Goal: Task Accomplishment & Management: Use online tool/utility

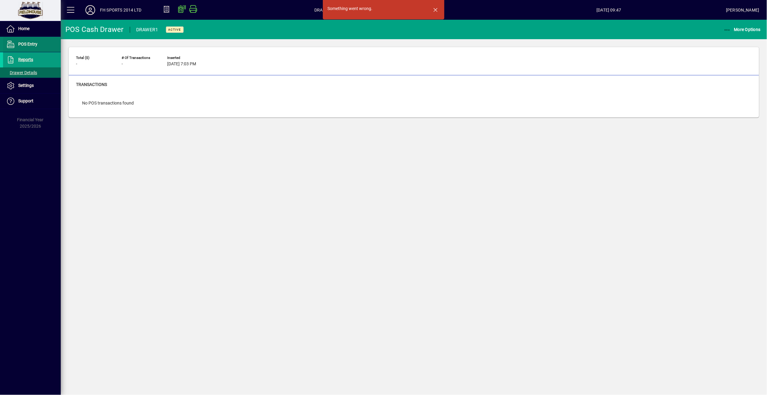
click at [46, 43] on span at bounding box center [32, 44] width 58 height 15
